Goal: Information Seeking & Learning: Learn about a topic

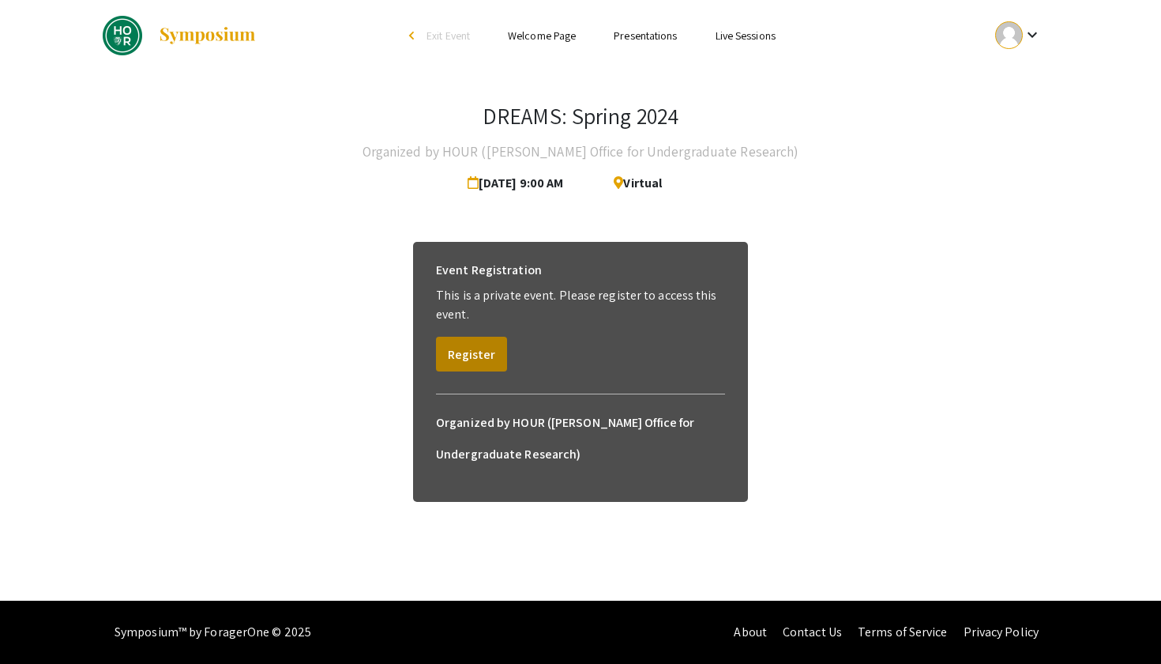
click at [468, 362] on button "Register" at bounding box center [471, 354] width 71 height 35
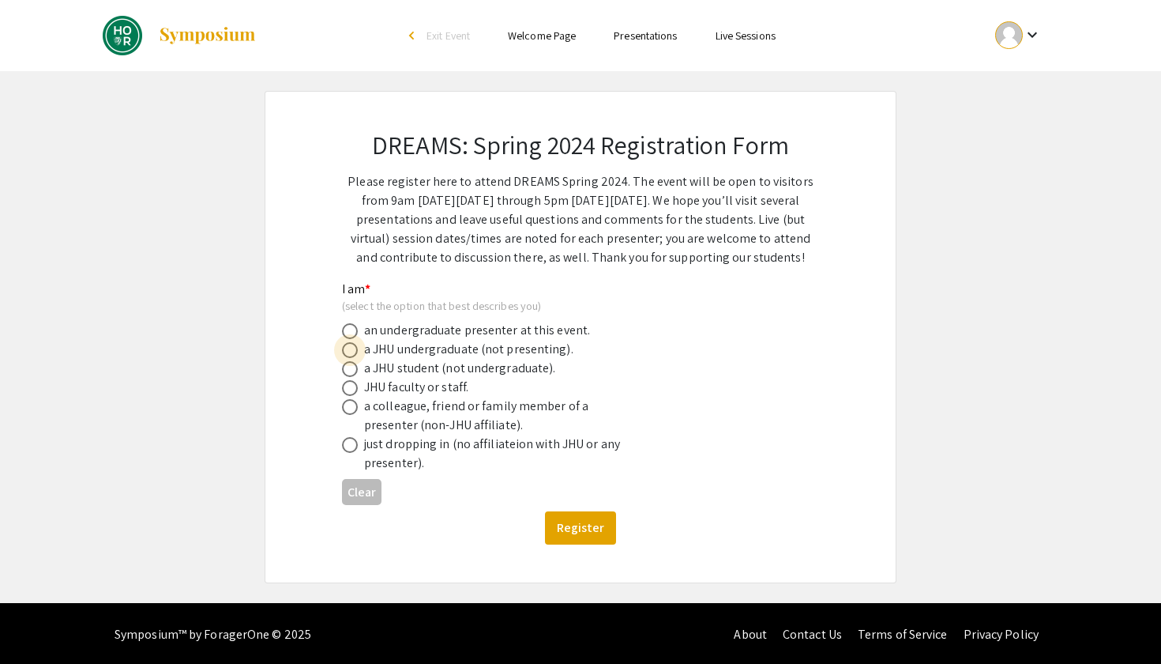
click at [351, 348] on span at bounding box center [350, 350] width 16 height 16
click at [351, 348] on input "radio" at bounding box center [350, 350] width 16 height 16
radio input "true"
click at [597, 534] on button "Register" at bounding box center [580, 527] width 71 height 33
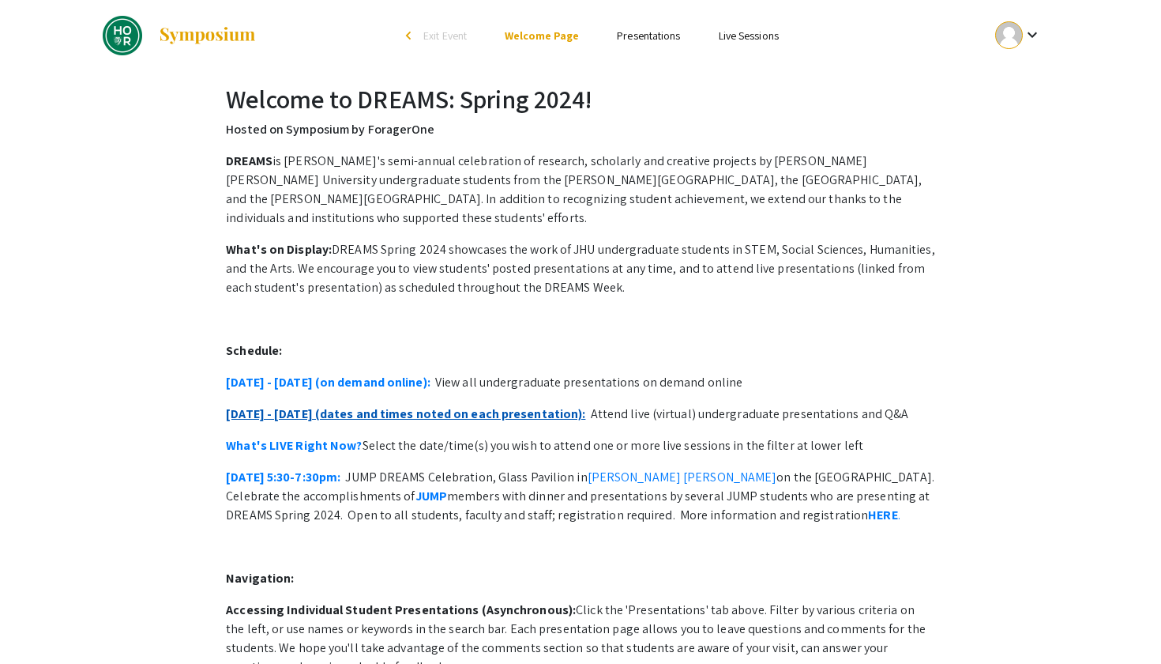
click at [379, 405] on link "April 16 - 19 (dates and times noted on each presentation):" at bounding box center [405, 413] width 359 height 17
click at [338, 385] on div "DREAMS is JHU's semi-annual celebration of research, scholarly and creative pro…" at bounding box center [580, 559] width 709 height 815
click at [340, 380] on div "DREAMS is JHU's semi-annual celebration of research, scholarly and creative pro…" at bounding box center [580, 559] width 709 height 815
click at [336, 374] on link "April 15 - 19 (on demand online):" at bounding box center [328, 382] width 205 height 17
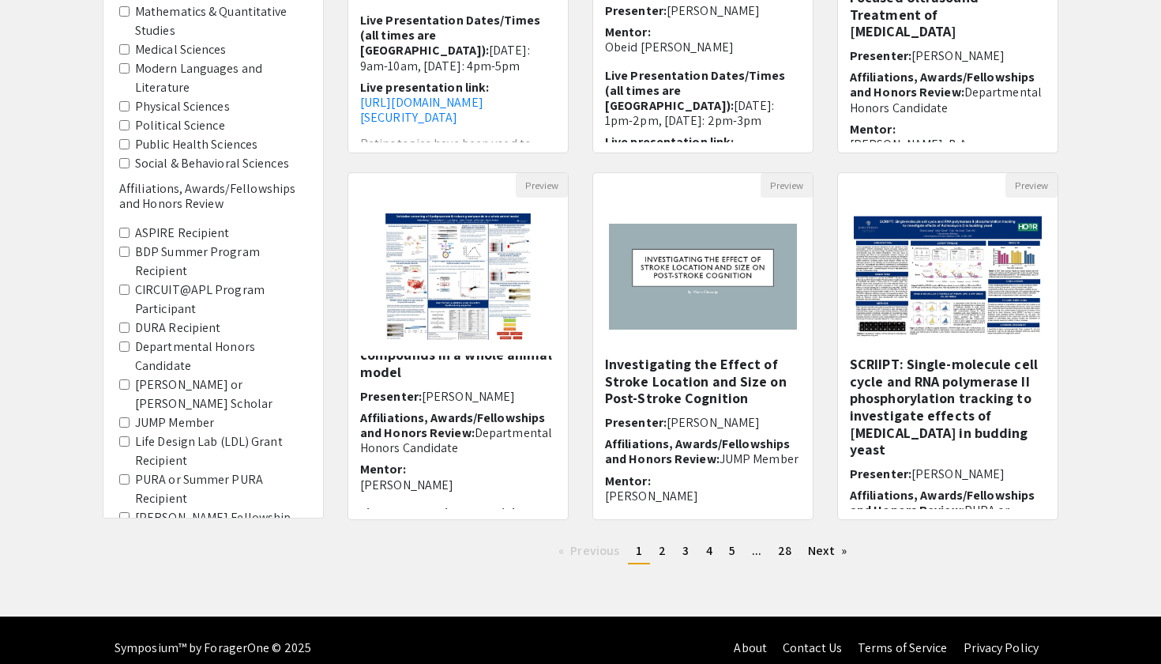
scroll to position [367, 0]
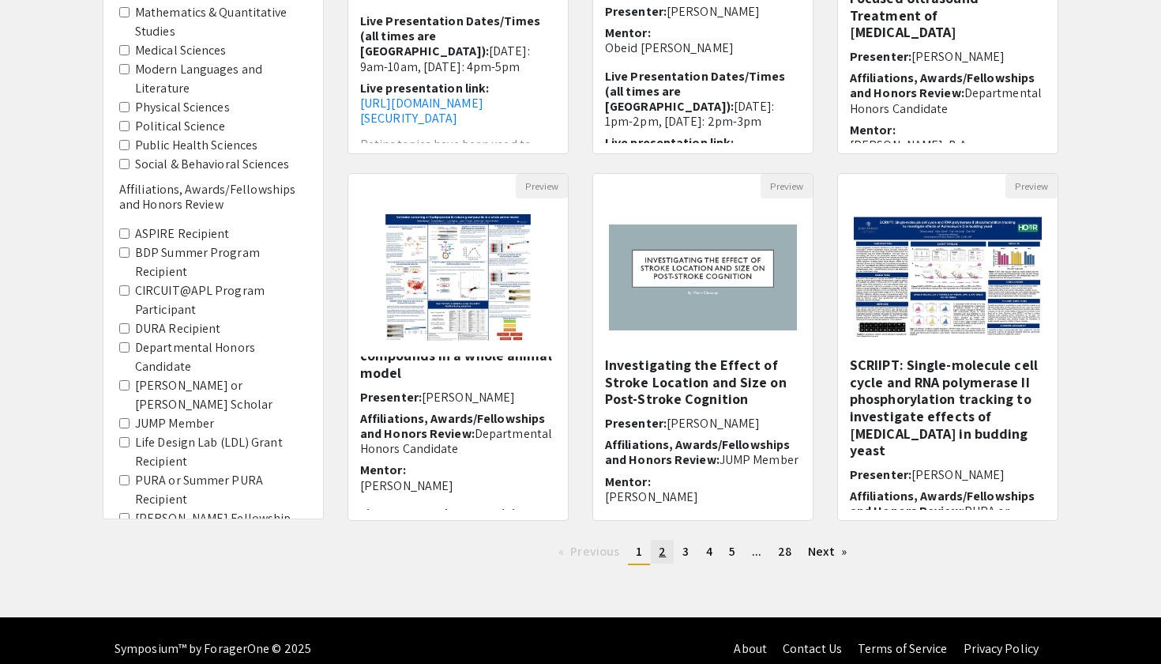
click at [661, 552] on span "2" at bounding box center [662, 551] width 7 height 17
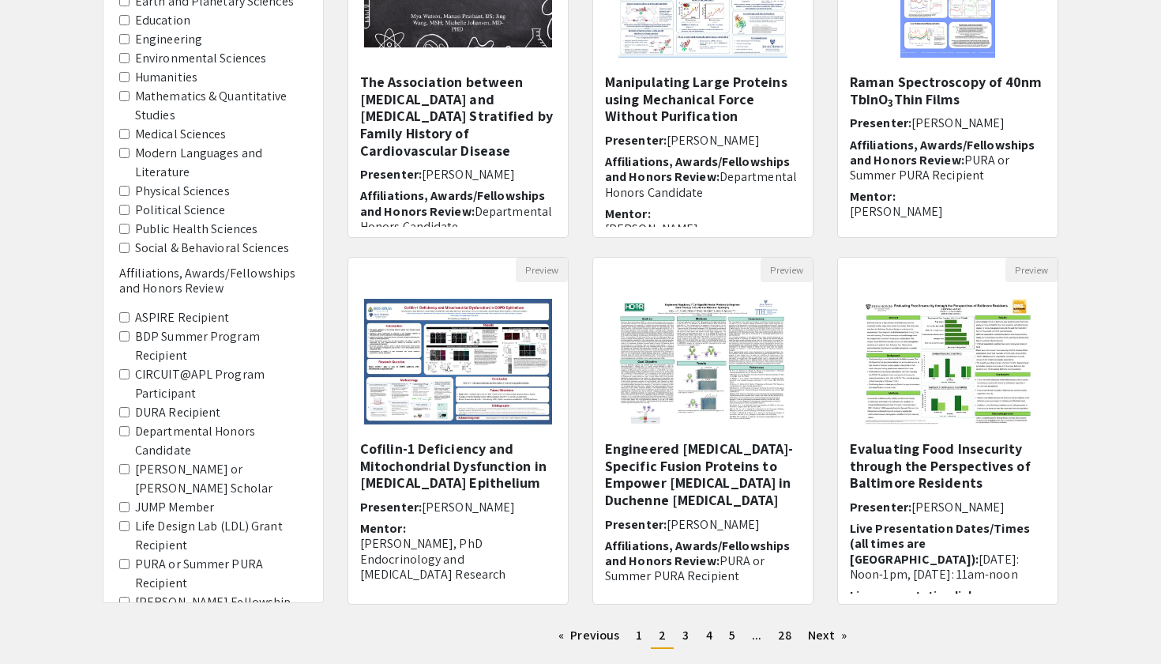
scroll to position [280, 0]
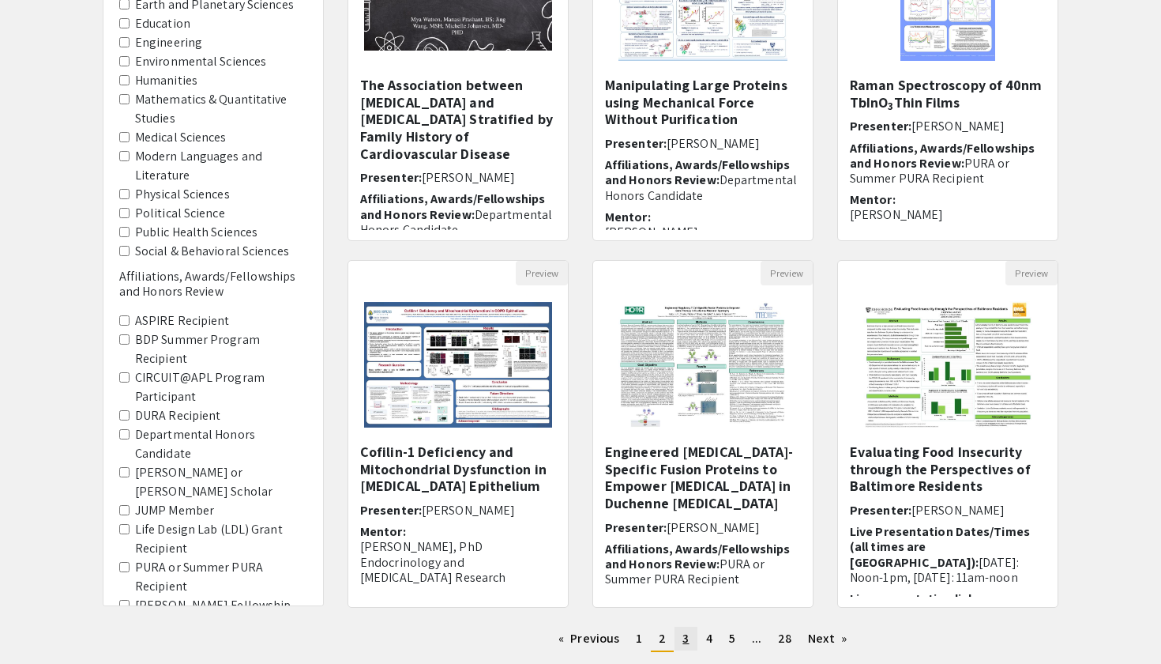
click at [681, 638] on link "page 3" at bounding box center [686, 638] width 22 height 24
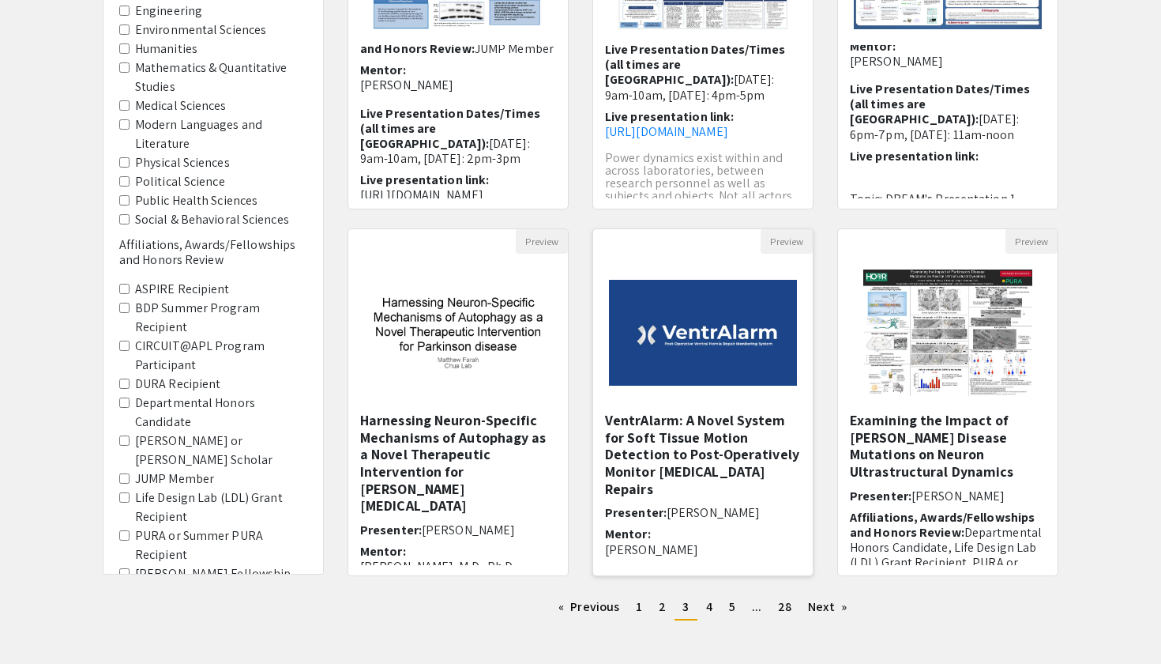
scroll to position [357, 0]
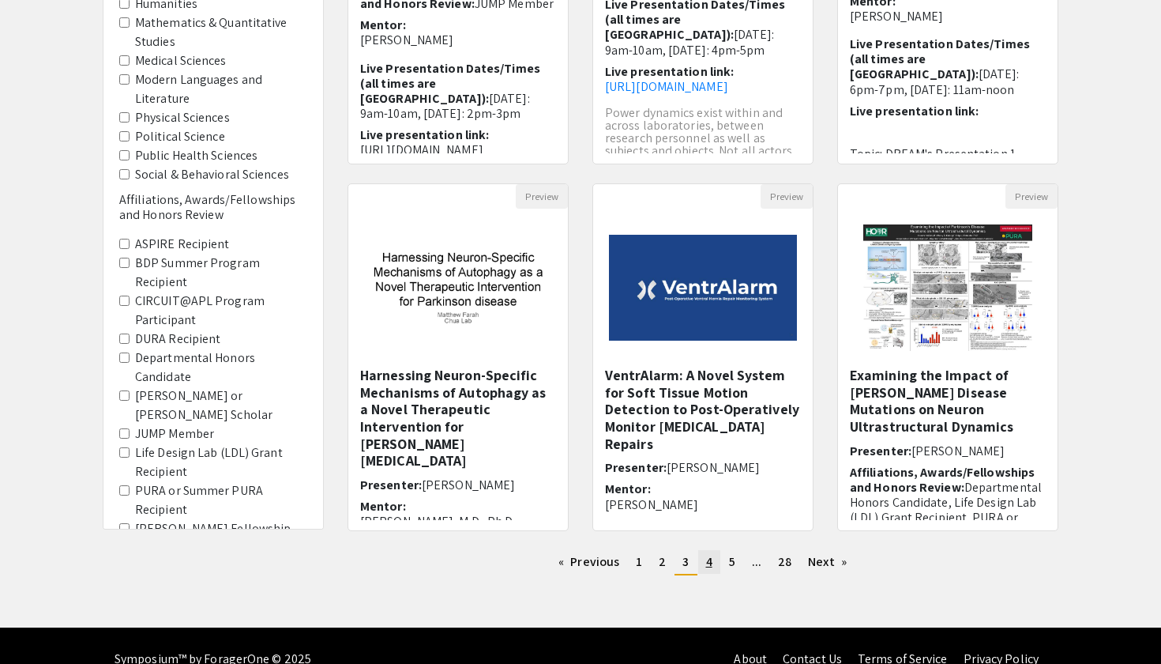
click at [711, 559] on span "4" at bounding box center [709, 561] width 6 height 17
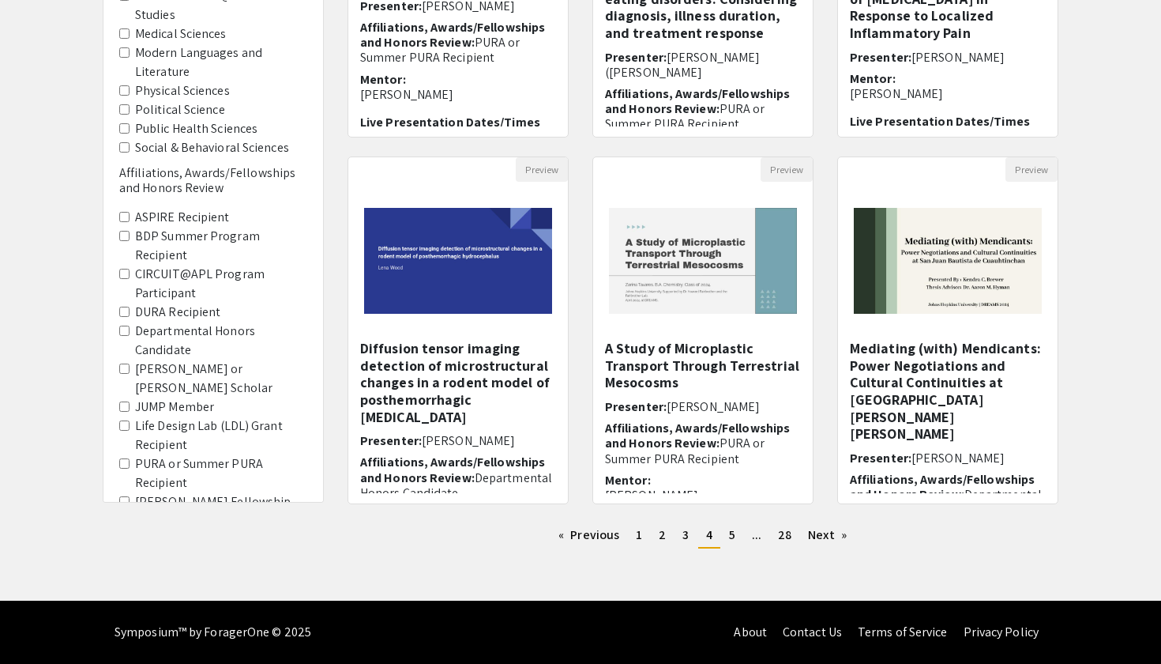
scroll to position [384, 0]
click at [735, 536] on span "5" at bounding box center [732, 534] width 6 height 17
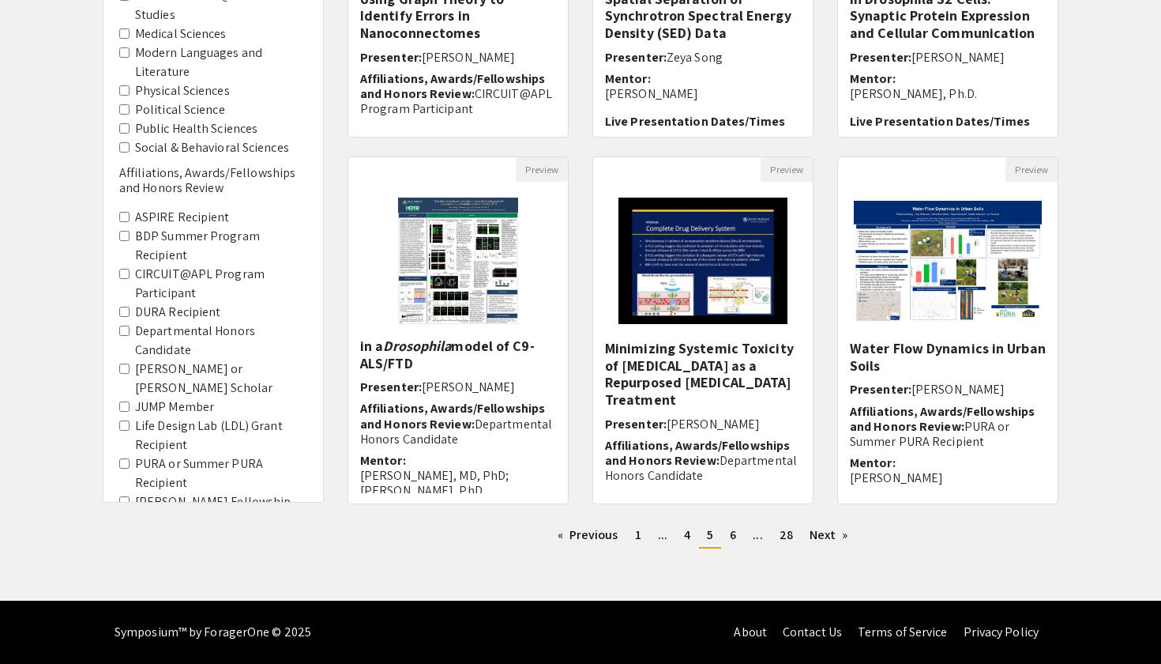
scroll to position [384, 0]
click at [734, 535] on span "6" at bounding box center [733, 534] width 6 height 17
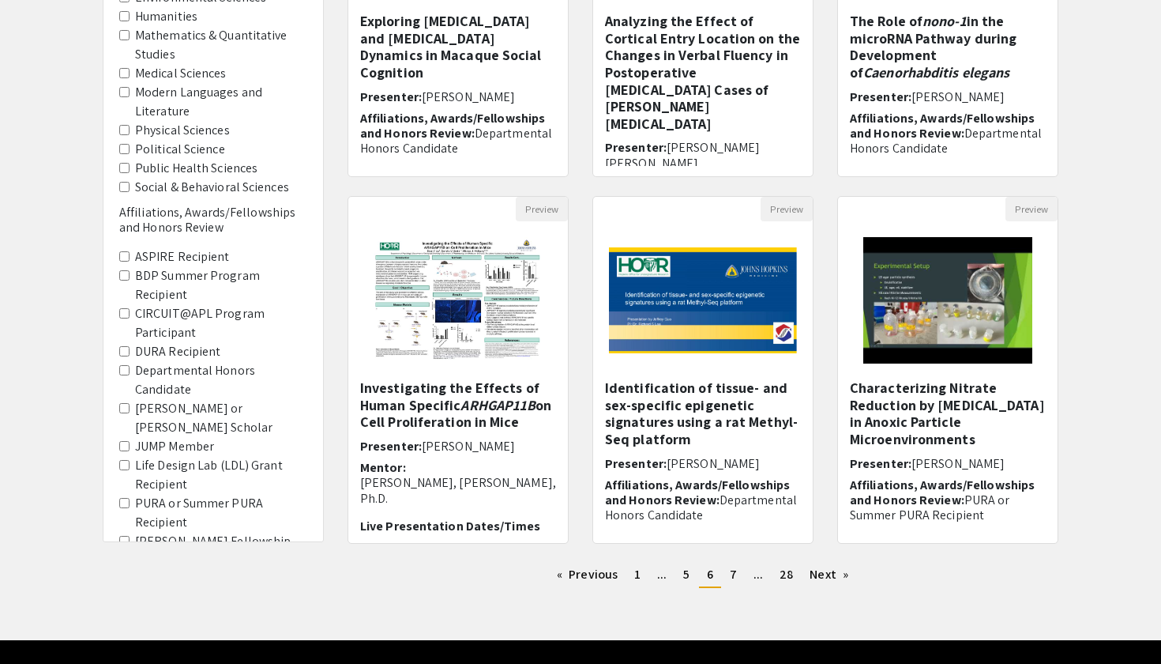
scroll to position [355, 0]
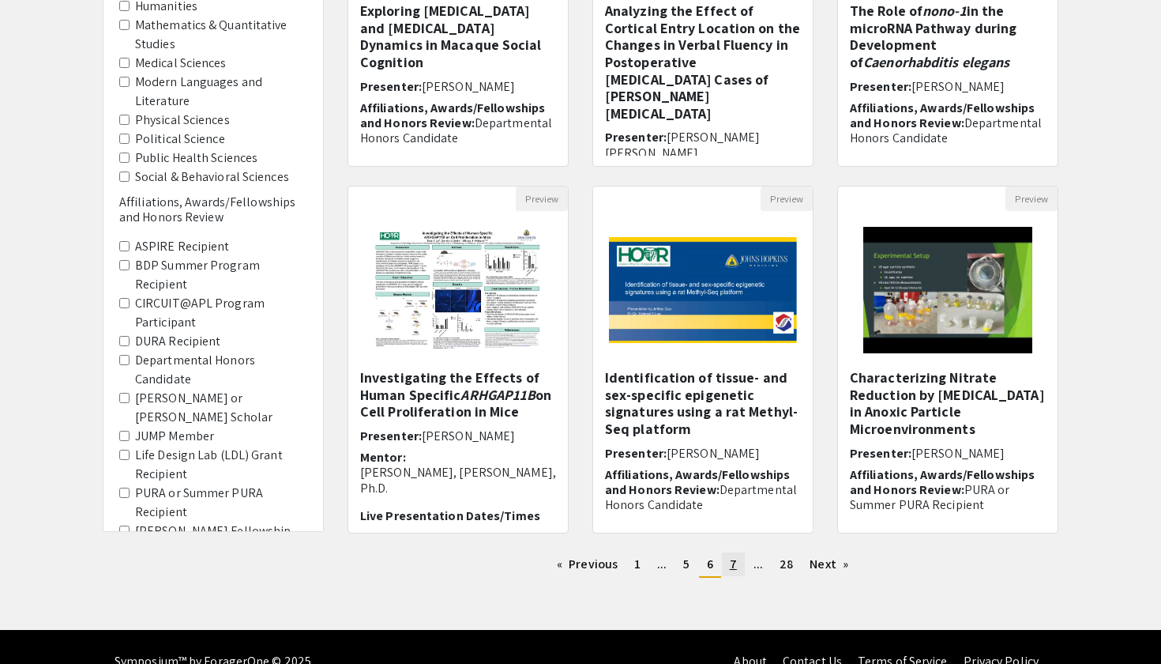
click at [728, 565] on link "page 7" at bounding box center [733, 564] width 23 height 24
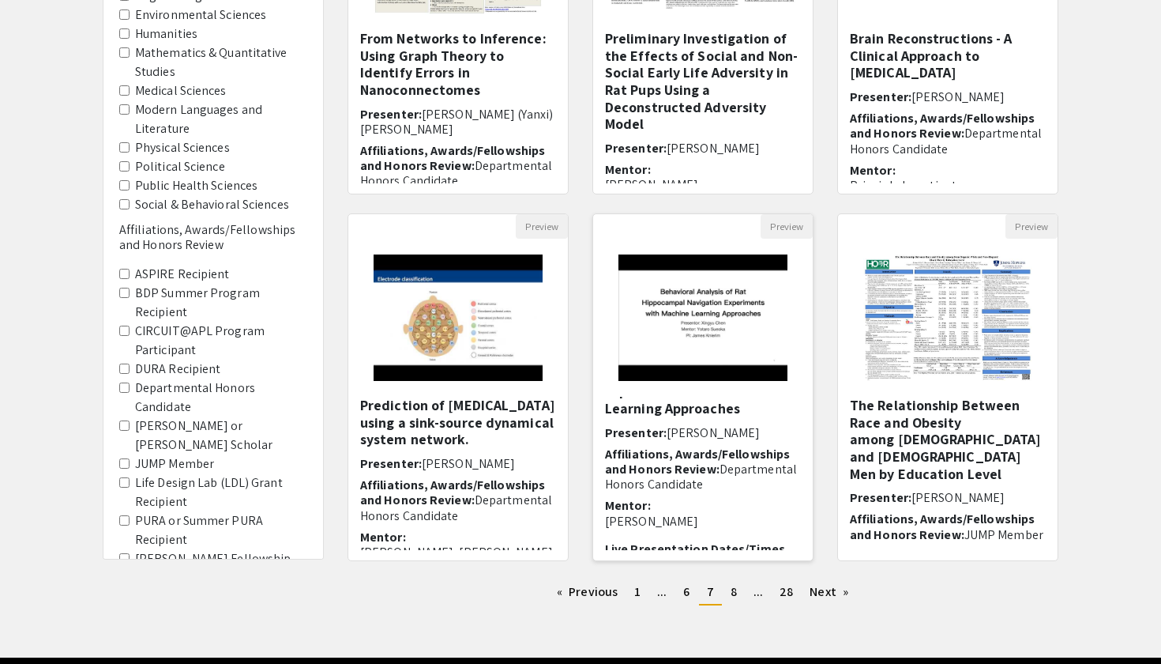
scroll to position [328, 0]
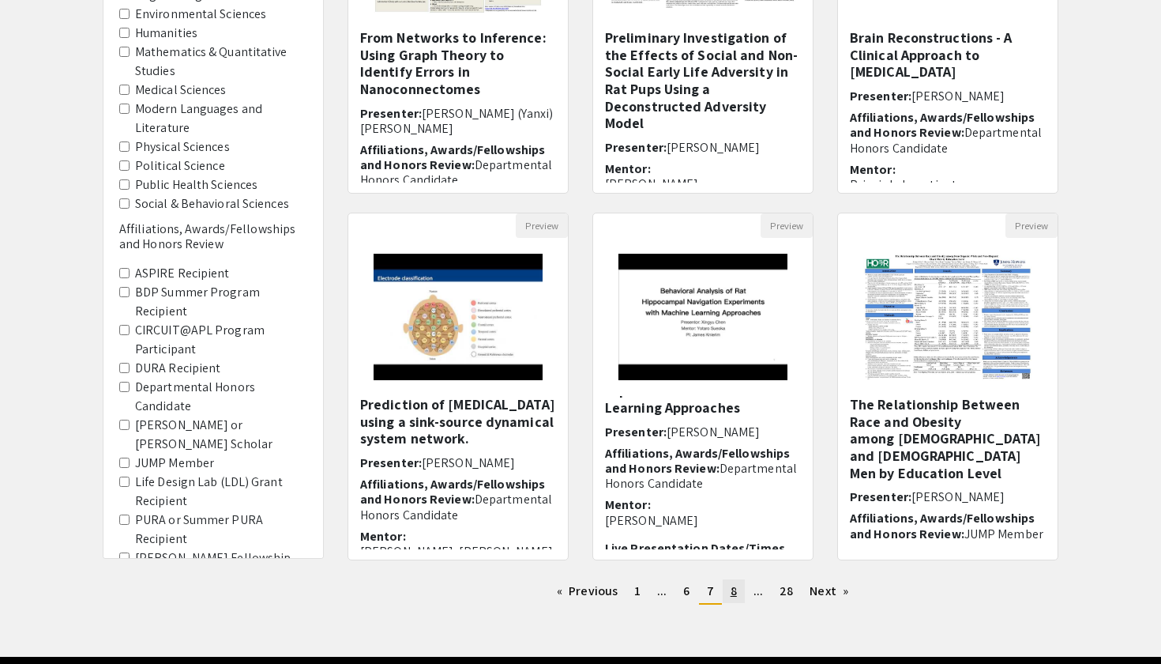
click at [738, 596] on link "page 8" at bounding box center [734, 591] width 22 height 24
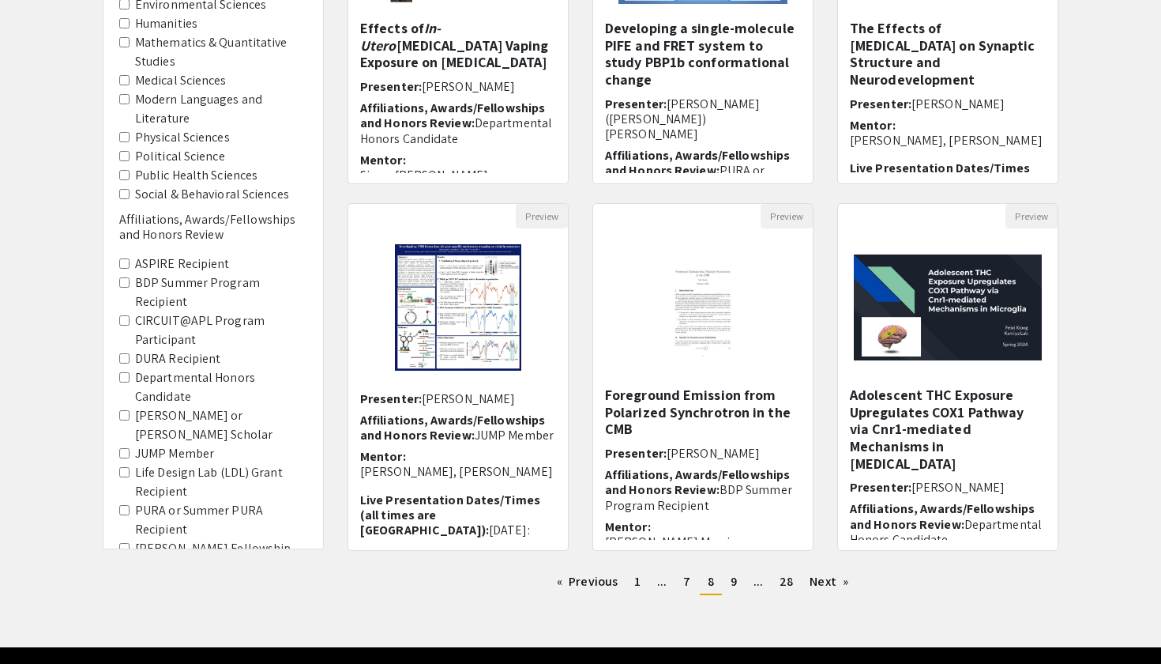
scroll to position [343, 0]
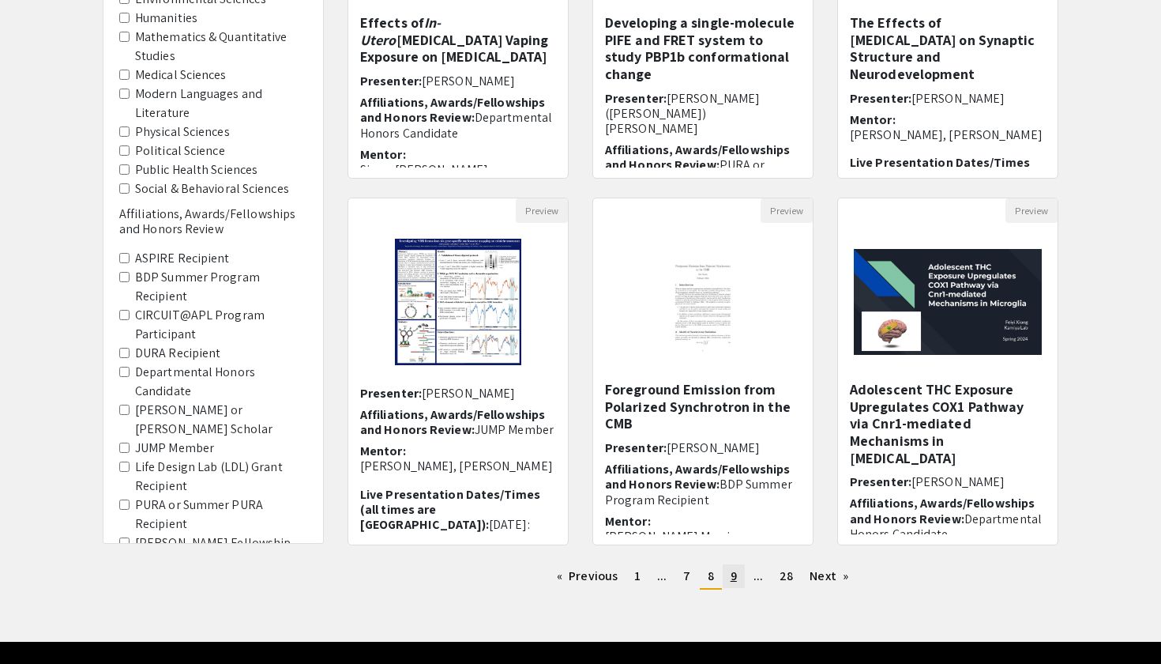
click at [735, 577] on span "9" at bounding box center [734, 575] width 6 height 17
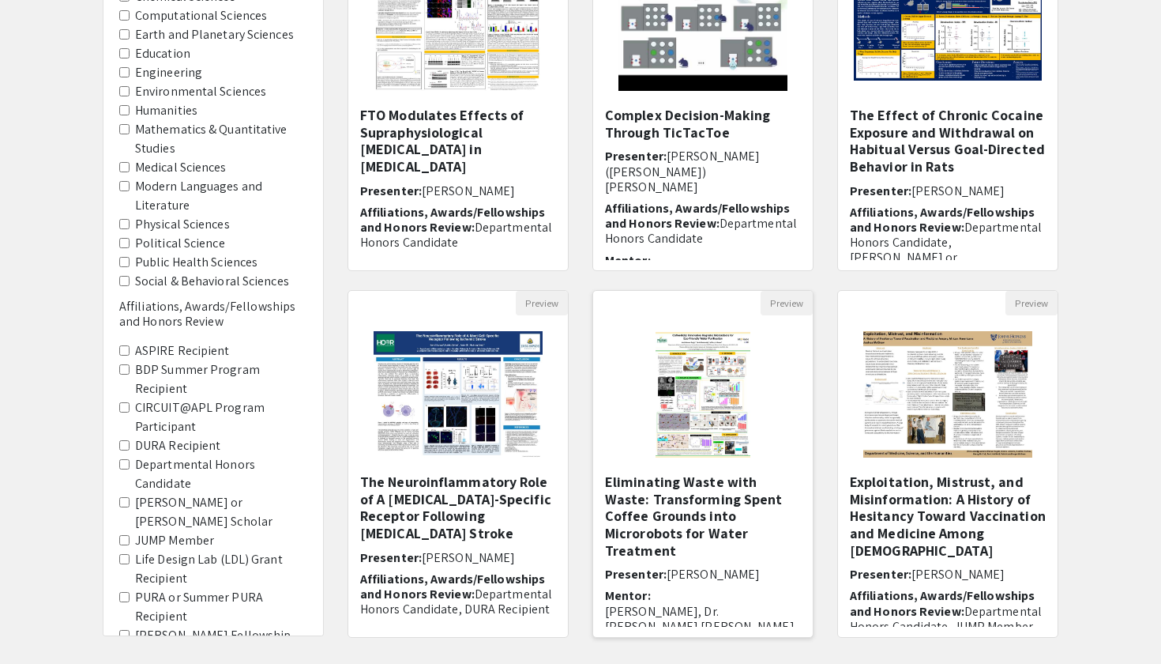
scroll to position [355, 0]
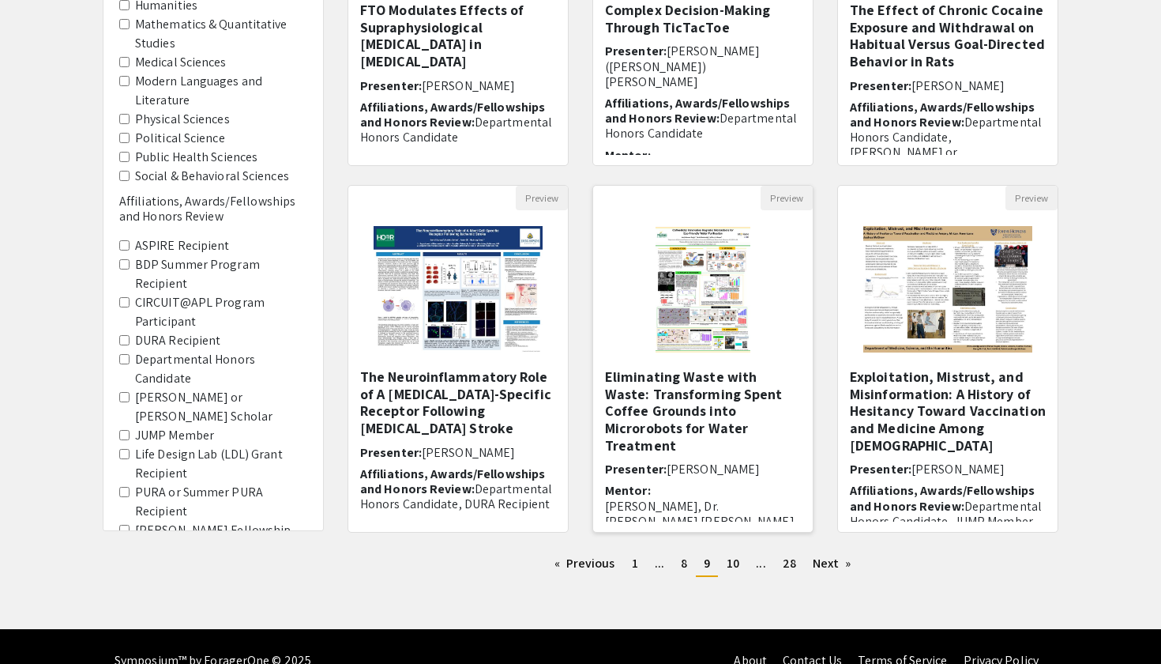
click at [683, 410] on h5 "Eliminating Waste with Waste: Transforming Spent Coffee Grounds into Microrobot…" at bounding box center [703, 410] width 196 height 85
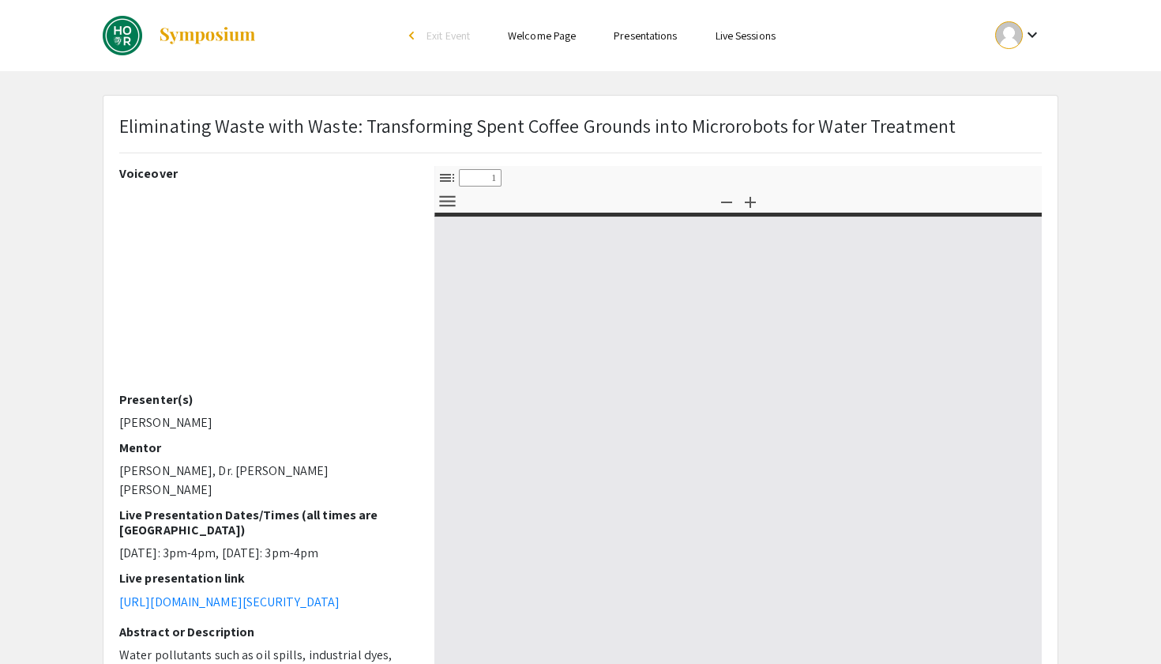
select select "custom"
type input "0"
select select "custom"
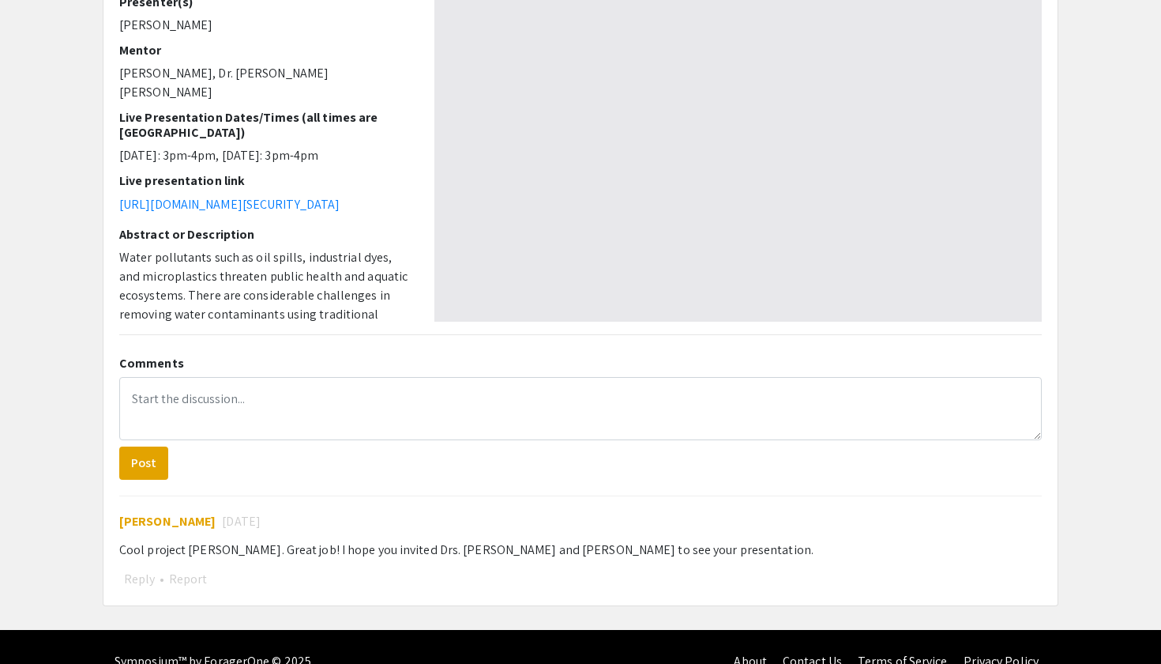
scroll to position [398, 0]
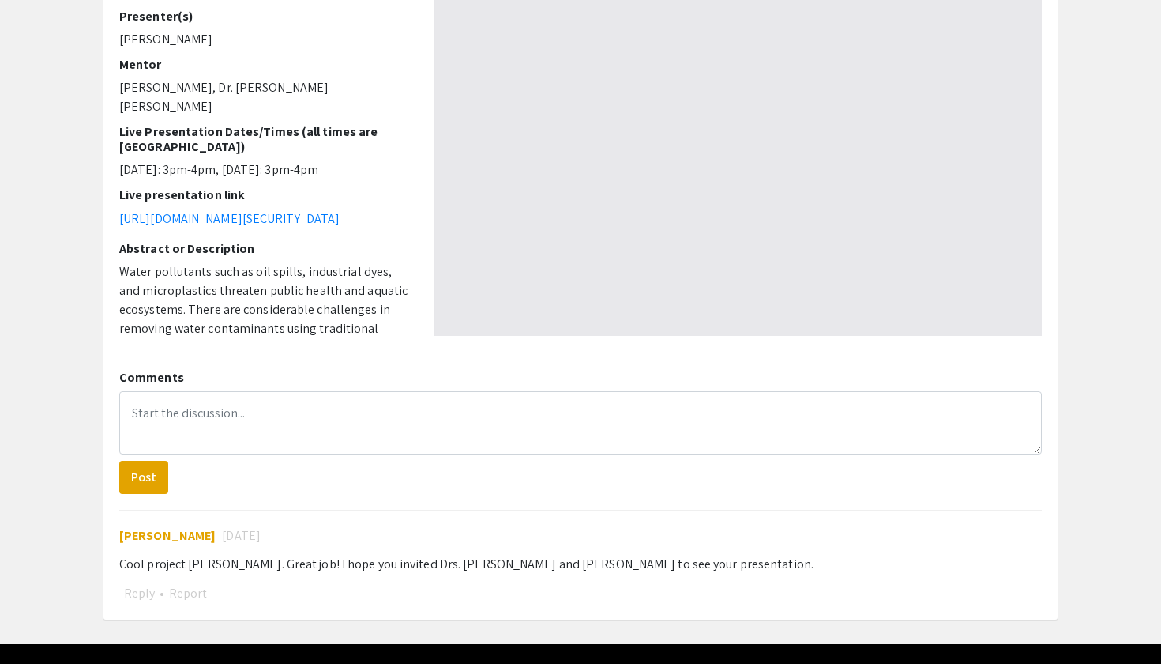
type input "1"
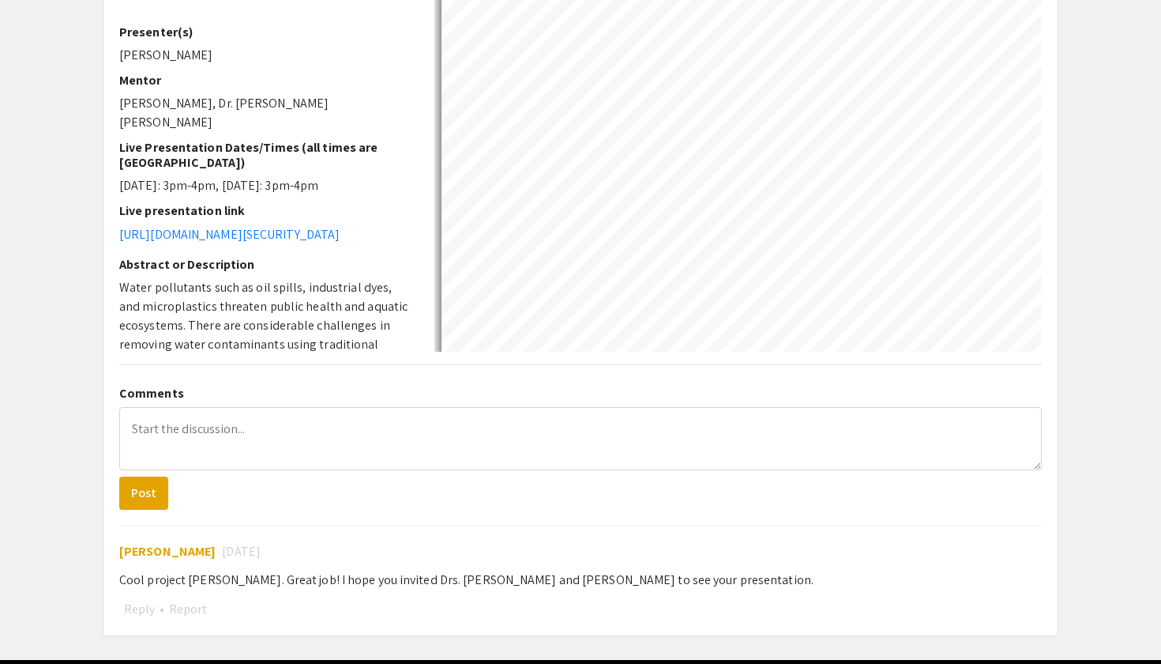
scroll to position [366, 0]
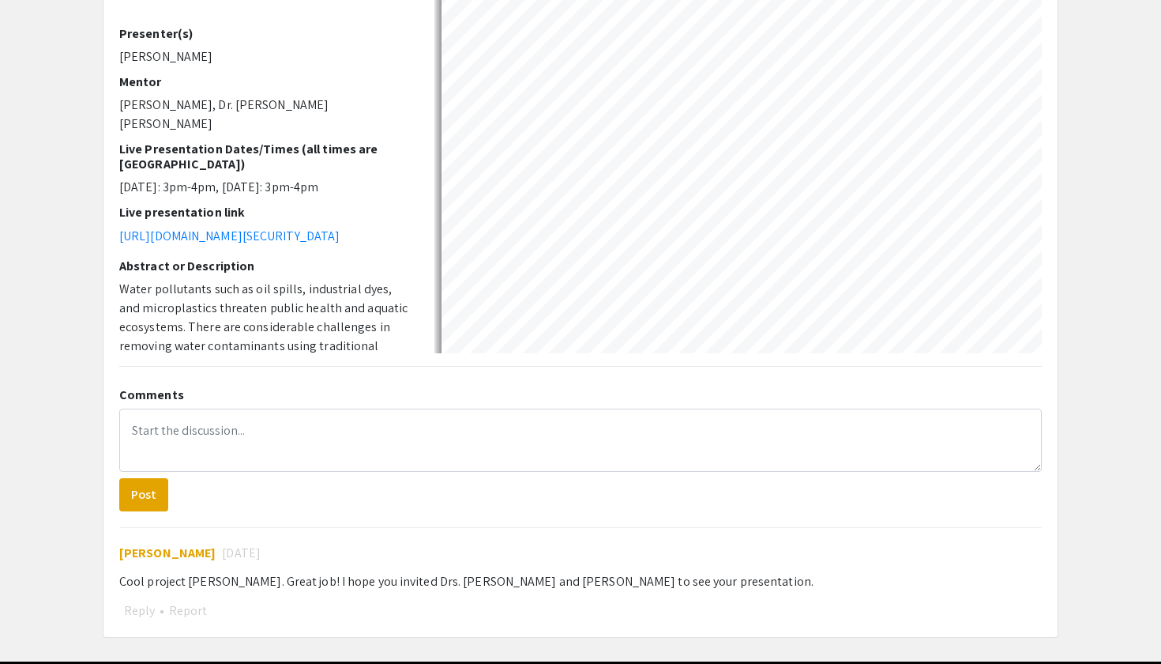
select select "auto"
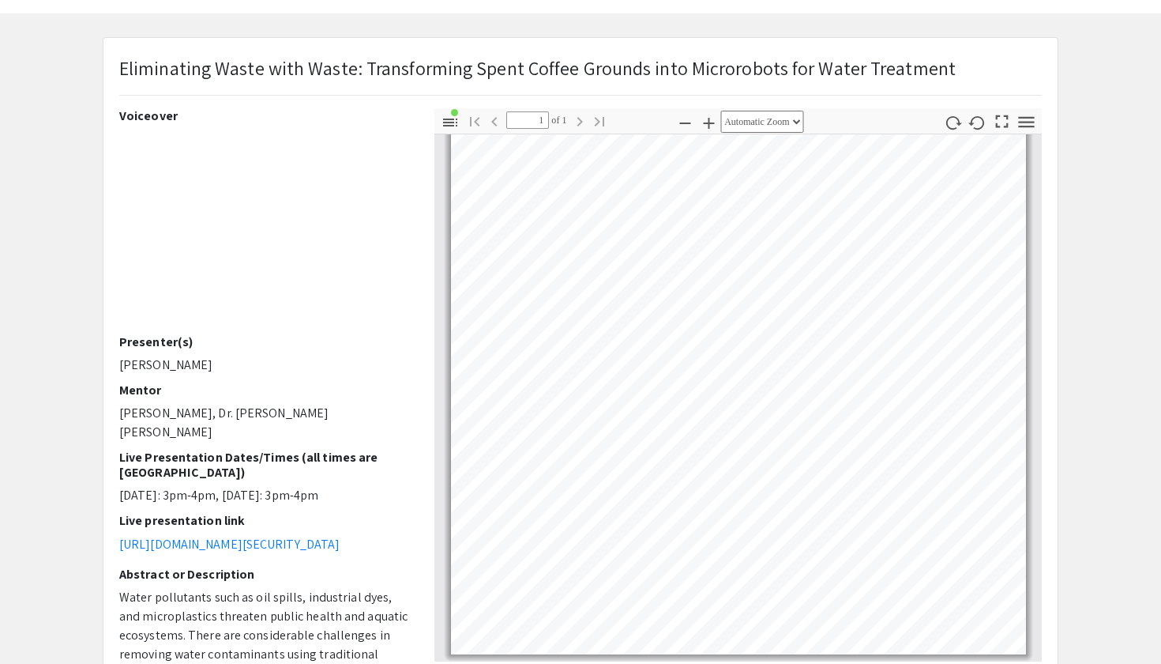
scroll to position [255, 0]
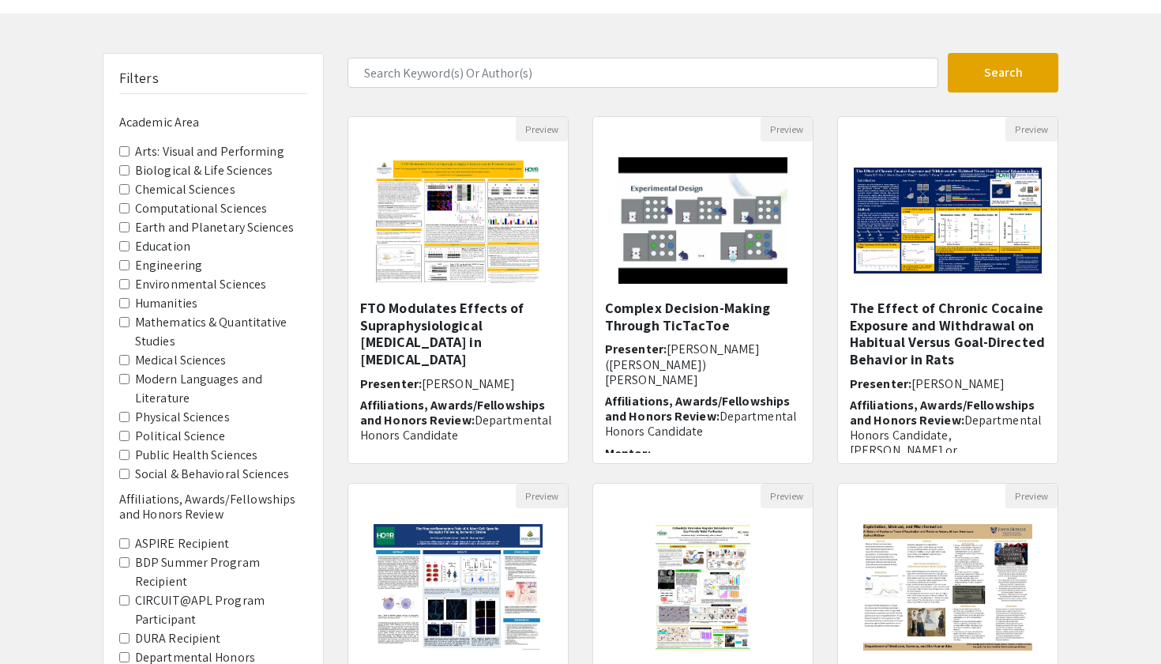
scroll to position [355, 0]
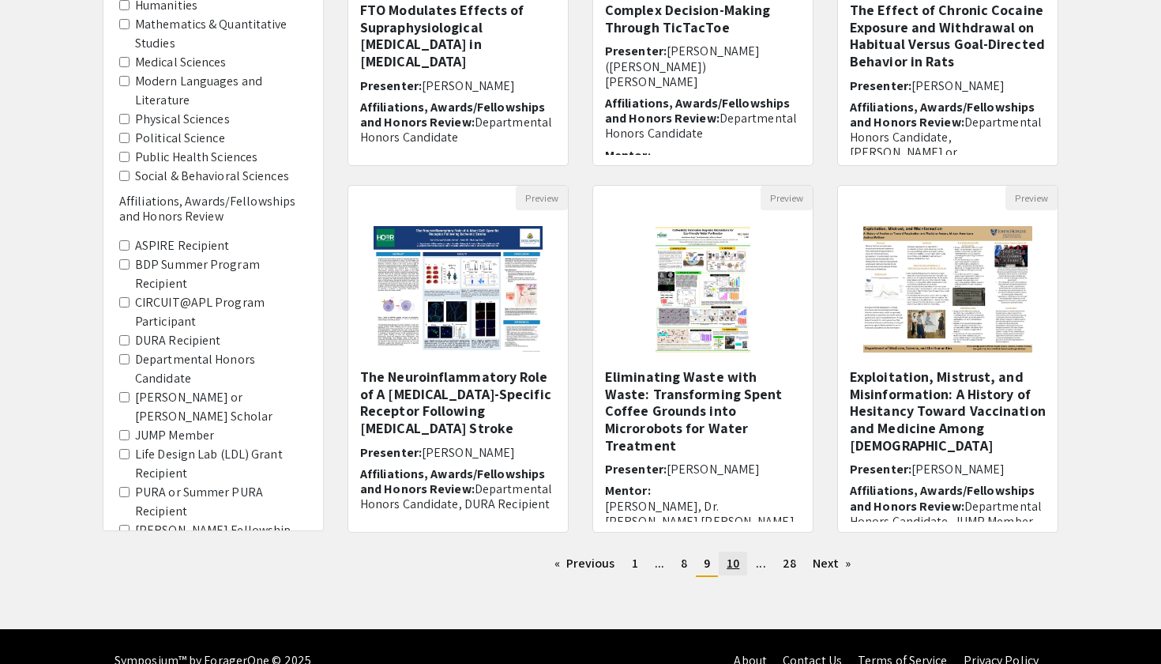
click at [728, 559] on span "10" at bounding box center [733, 563] width 13 height 17
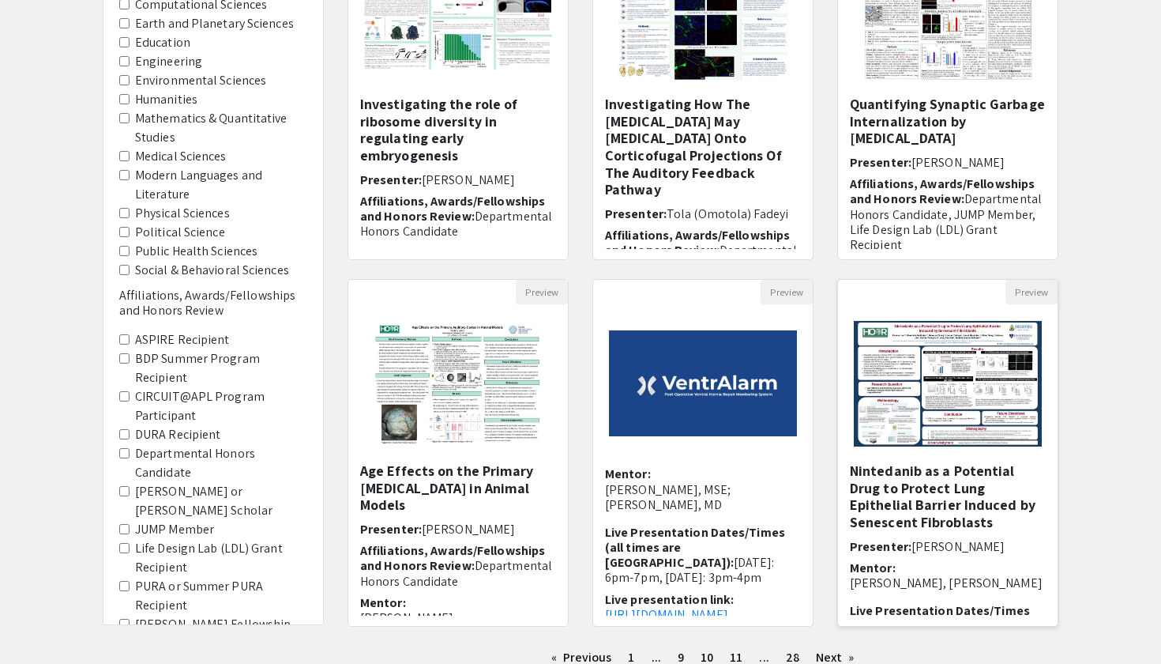
scroll to position [-1, 0]
click at [950, 494] on h5 "Nintedanib as a Potential Drug to Protect Lung Epithelial Barrier Induced by Se…" at bounding box center [948, 496] width 196 height 68
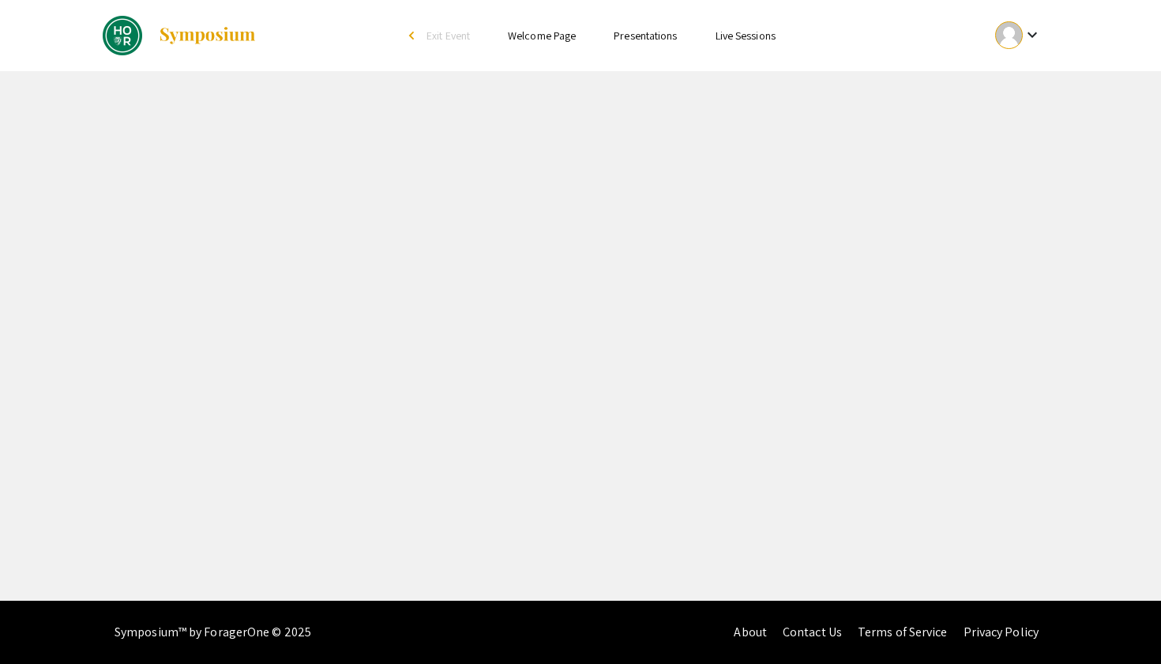
select select "custom"
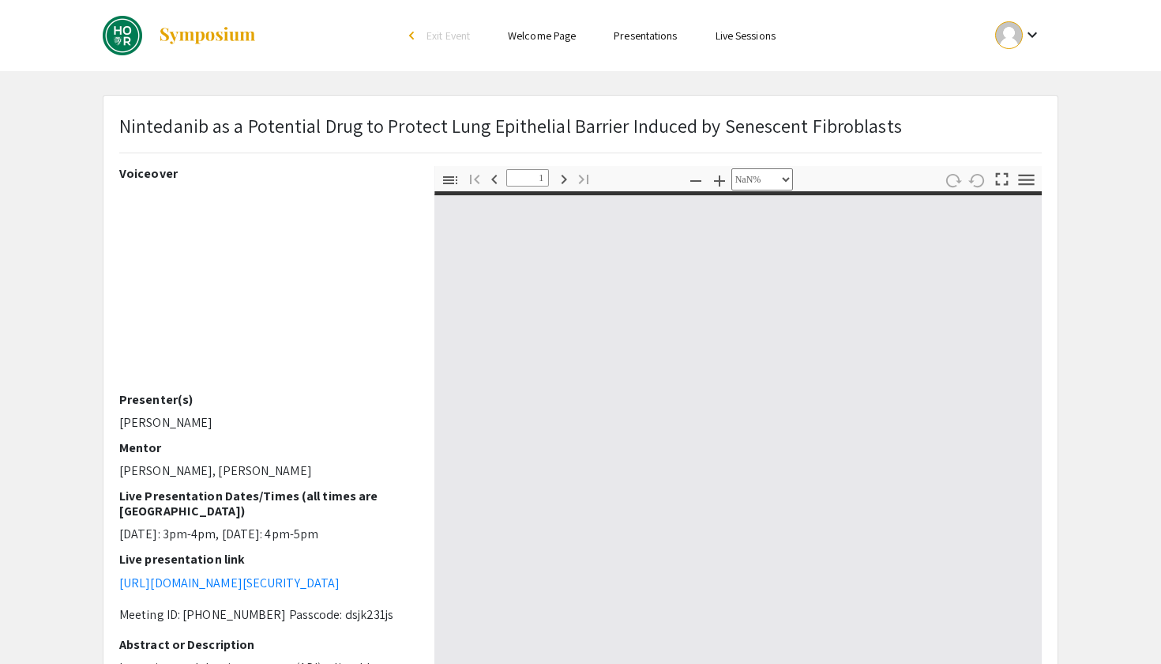
type input "0"
select select "auto"
type input "1"
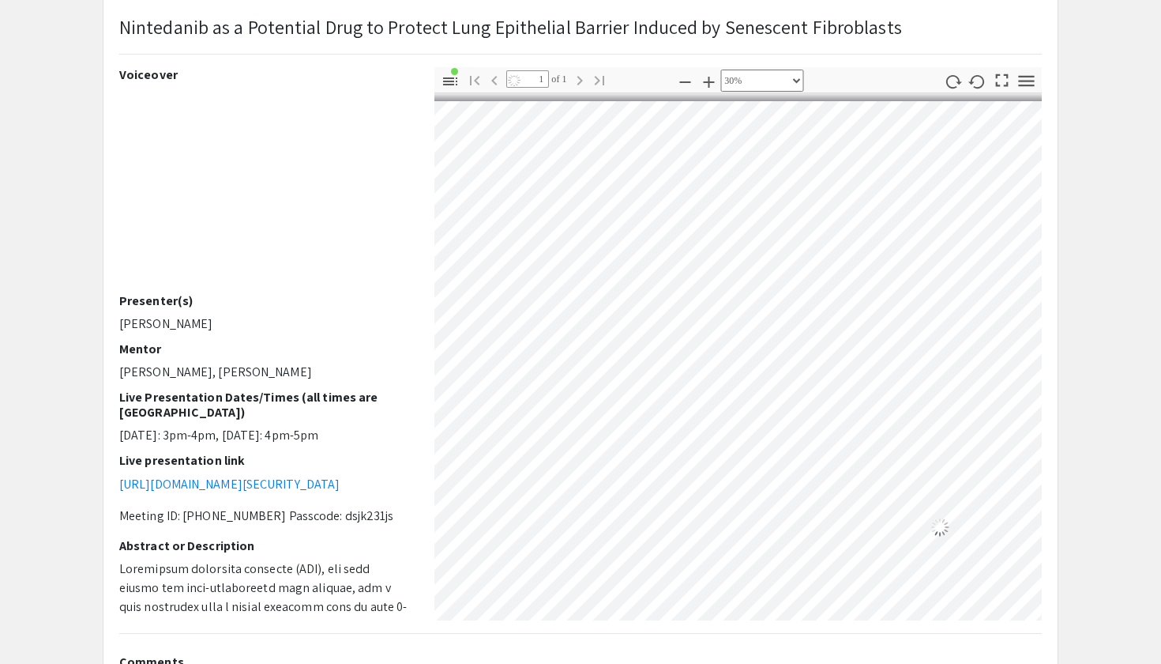
scroll to position [154, 408]
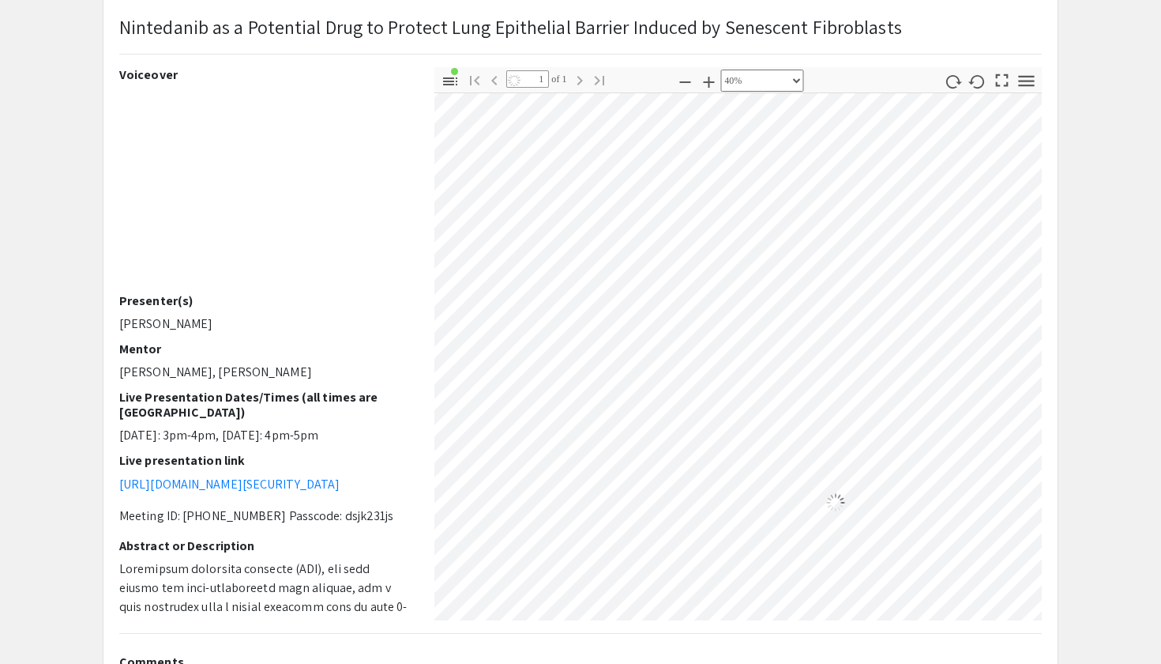
select select "0.5"
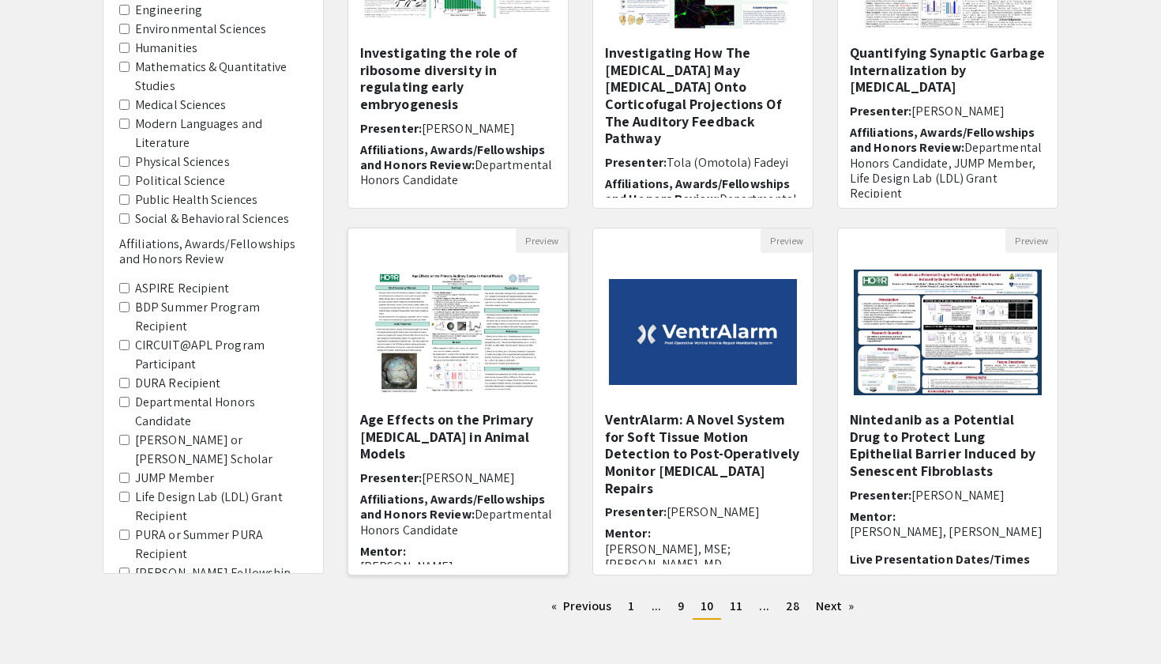
scroll to position [331, 0]
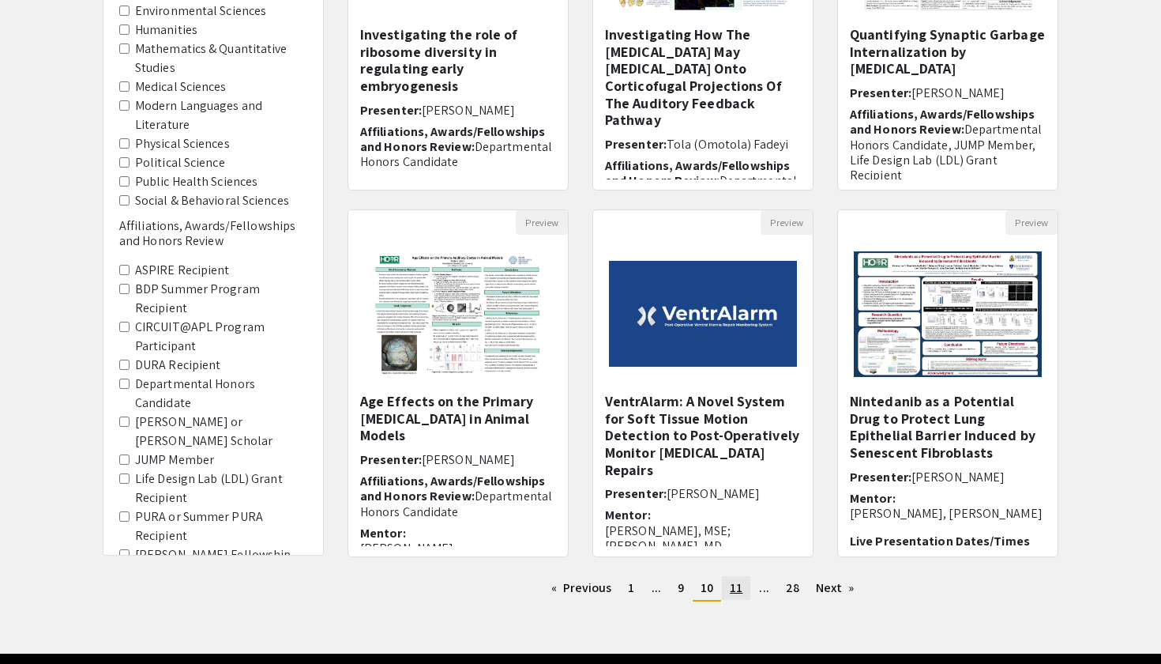
click at [724, 586] on link "page 11" at bounding box center [736, 588] width 28 height 24
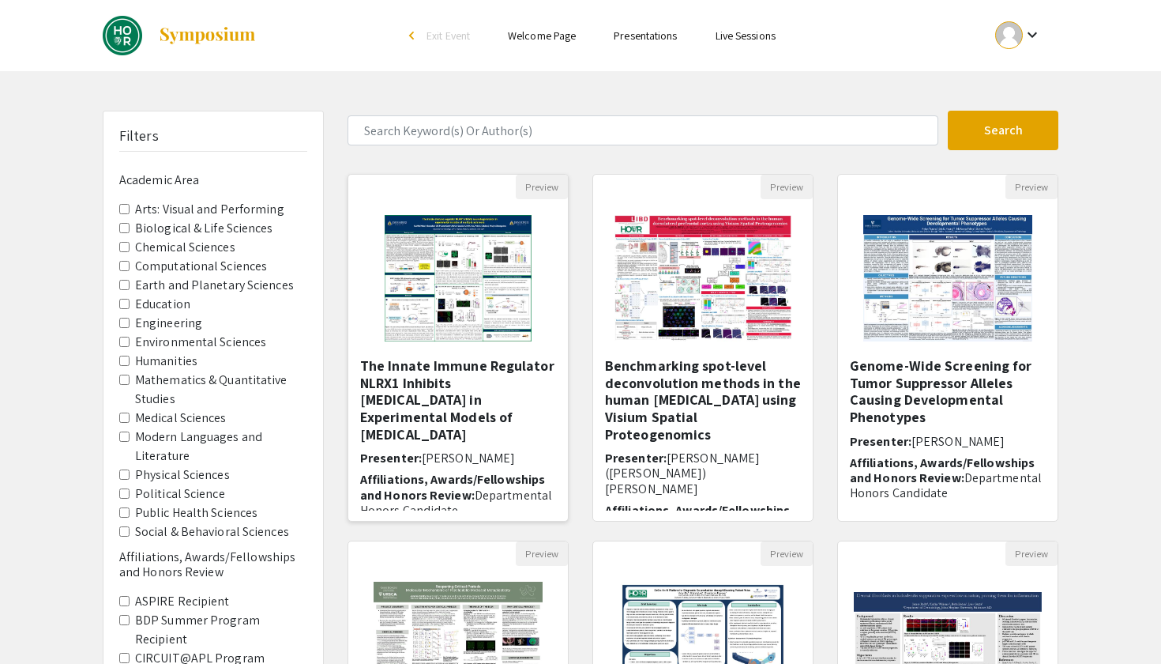
click at [464, 298] on img "Open Presentation <p>The Innate Immune Regulator NLRX1 Inhibits Neurodegenerati…" at bounding box center [458, 278] width 179 height 158
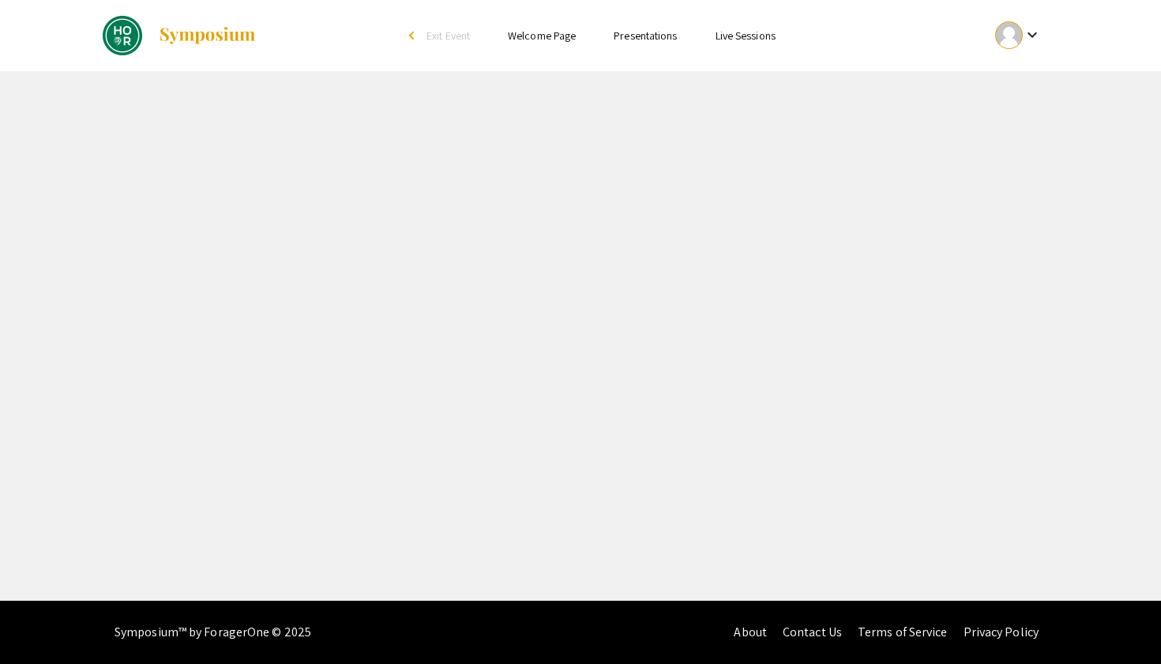
select select "custom"
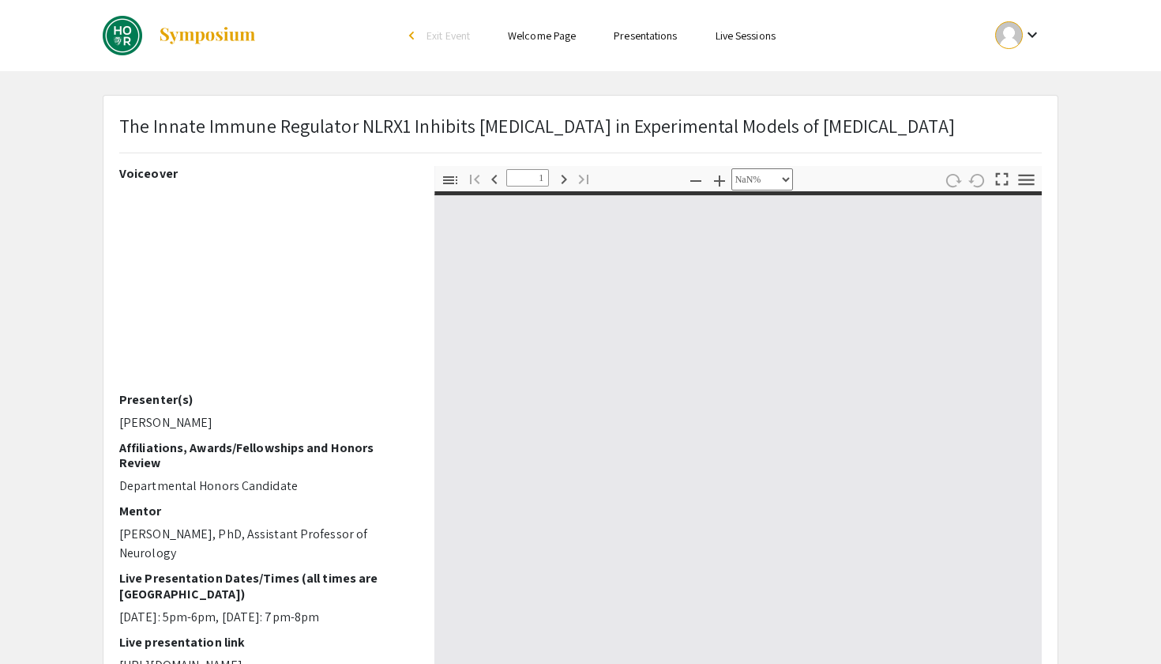
type input "0"
select select "auto"
type input "1"
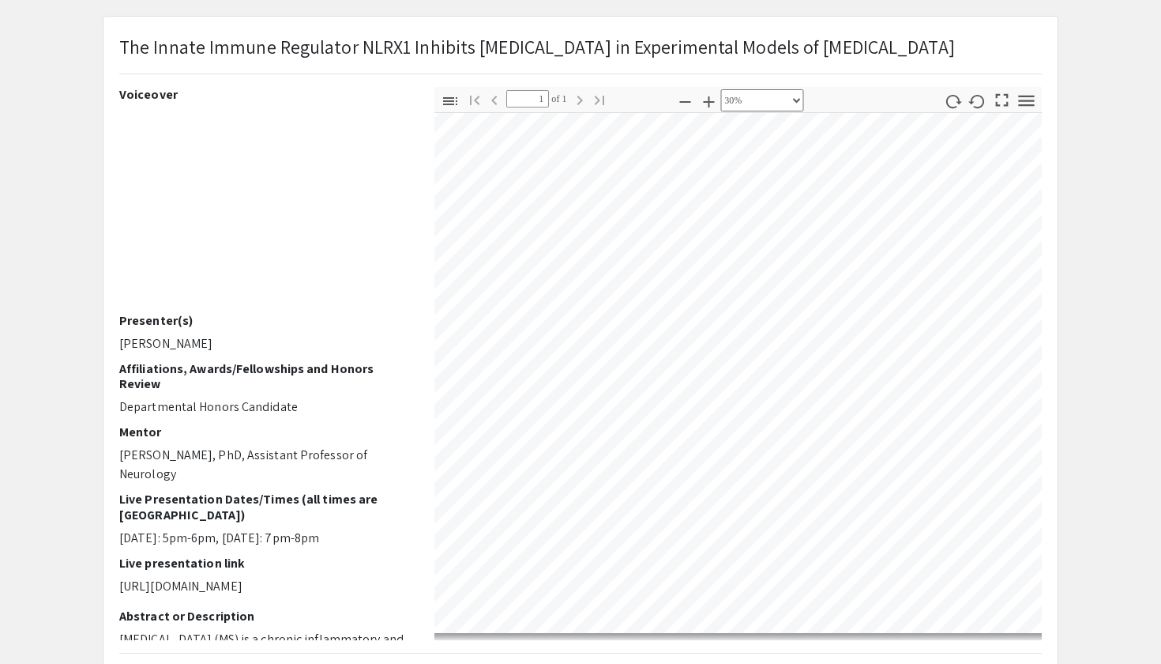
scroll to position [307, 225]
select select "custom"
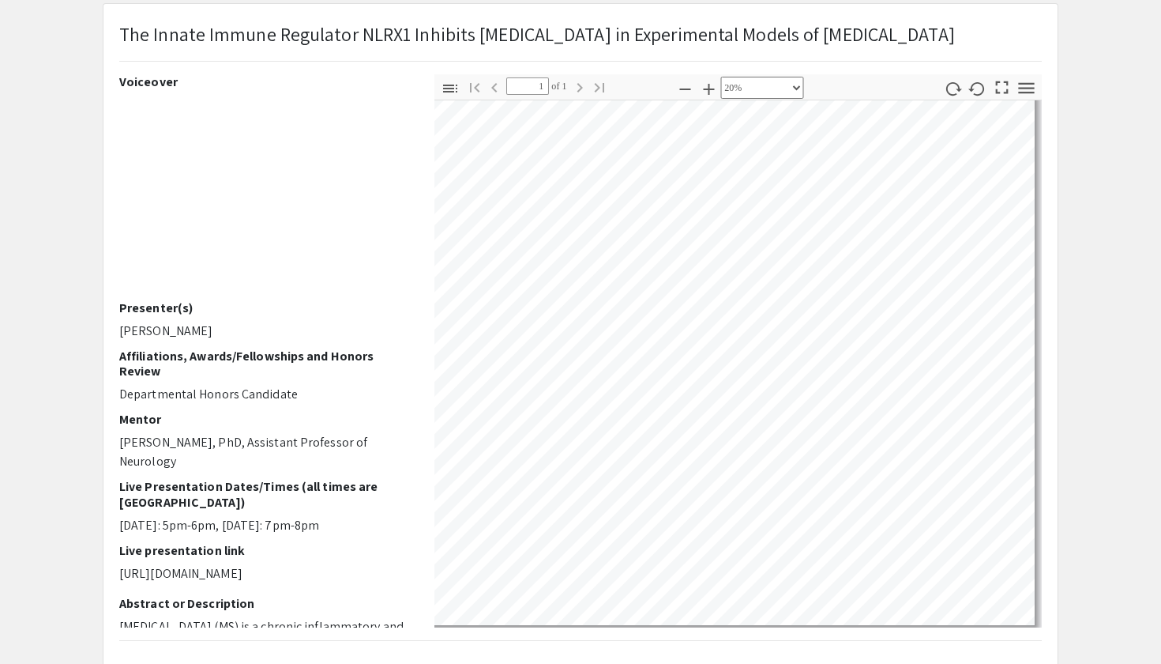
scroll to position [34, 43]
